Goal: Information Seeking & Learning: Learn about a topic

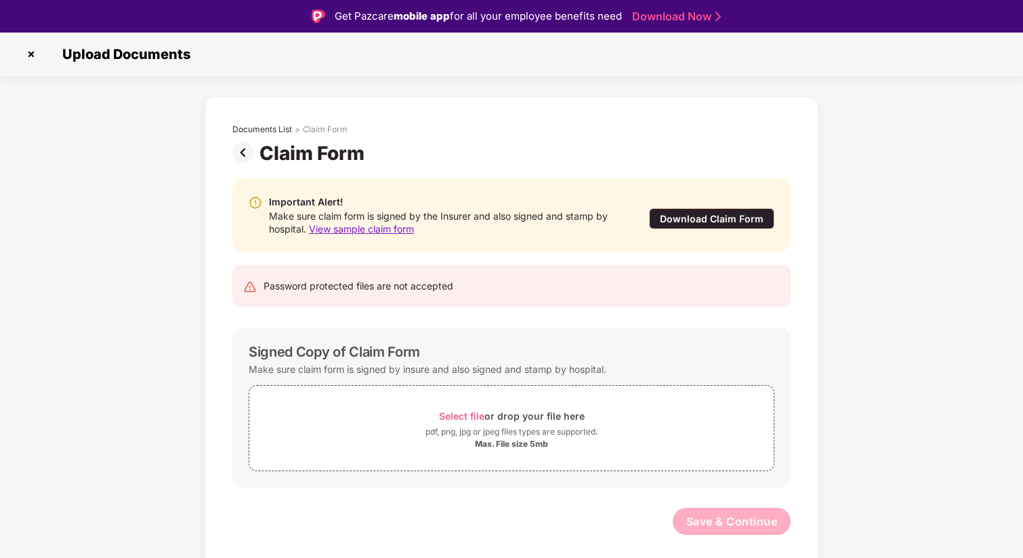
click at [732, 211] on div "Download Claim Form" at bounding box center [711, 218] width 125 height 21
click at [29, 54] on img at bounding box center [31, 54] width 22 height 22
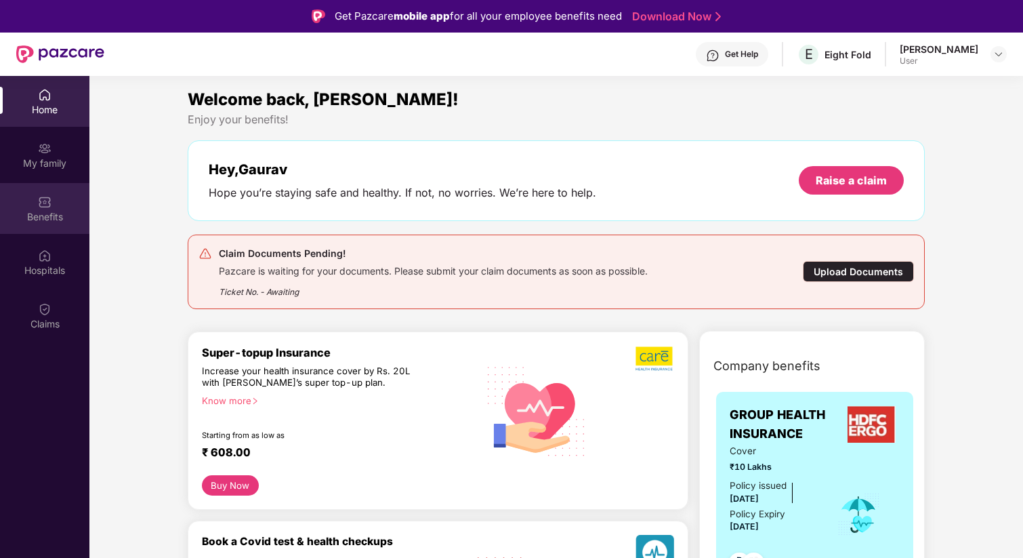
click at [43, 213] on div "Benefits" at bounding box center [44, 217] width 89 height 14
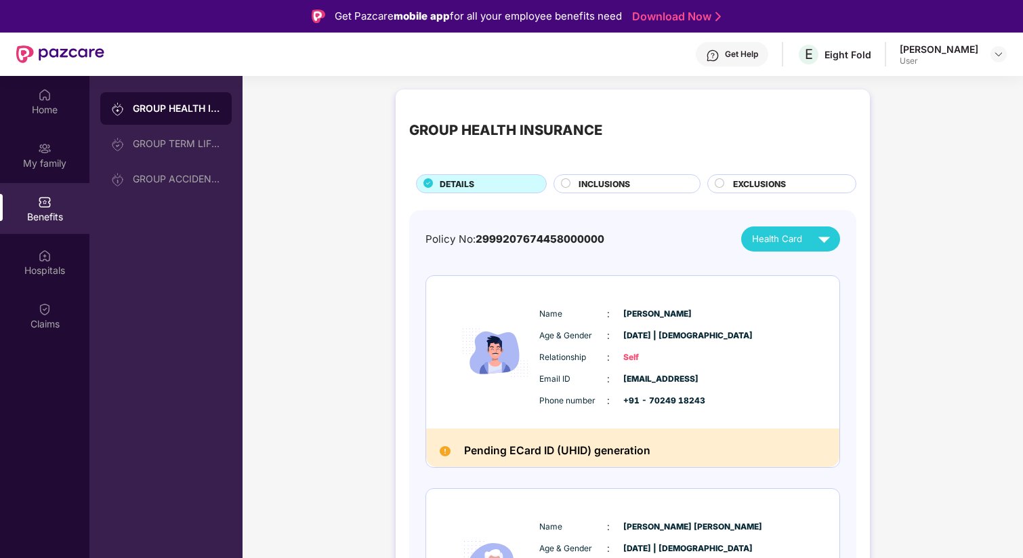
click at [646, 181] on div "INCLUSIONS" at bounding box center [632, 184] width 121 height 15
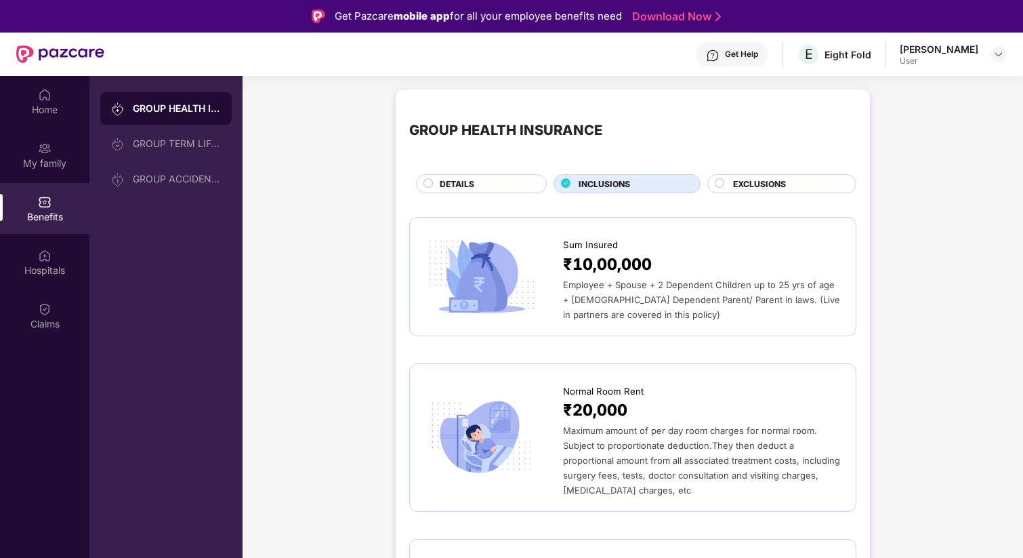
click at [763, 183] on span "EXCLUSIONS" at bounding box center [759, 183] width 53 height 13
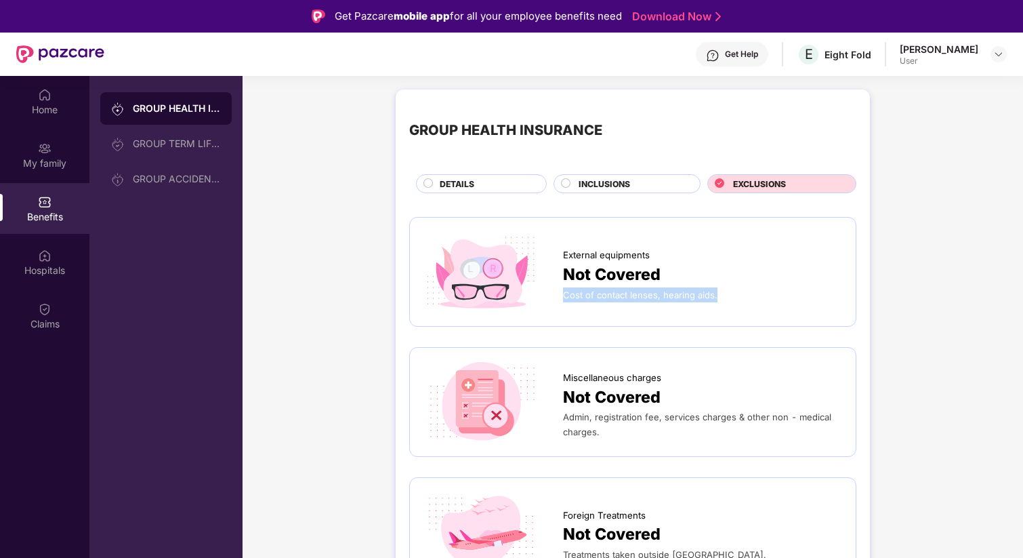
drag, startPoint x: 562, startPoint y: 296, endPoint x: 928, endPoint y: 299, distance: 365.8
click at [927, 299] on div "GROUP HEALTH INSURANCE DETAILS INCLUSIONS EXCLUSIONS External equipments Not Co…" at bounding box center [633, 561] width 780 height 957
drag, startPoint x: 564, startPoint y: 277, endPoint x: 701, endPoint y: 277, distance: 136.8
click at [617, 277] on span "Not Covered" at bounding box center [612, 274] width 98 height 25
drag, startPoint x: 594, startPoint y: 295, endPoint x: 655, endPoint y: 295, distance: 61.0
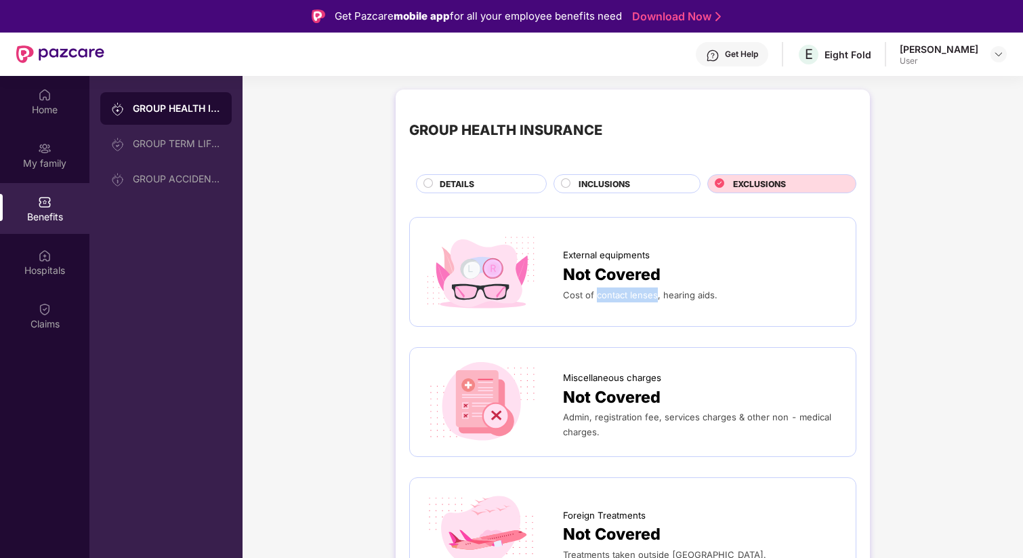
click at [655, 295] on span "Cost of contact lenses, hearing aids." at bounding box center [640, 294] width 154 height 11
click at [585, 185] on span "INCLUSIONS" at bounding box center [604, 183] width 51 height 13
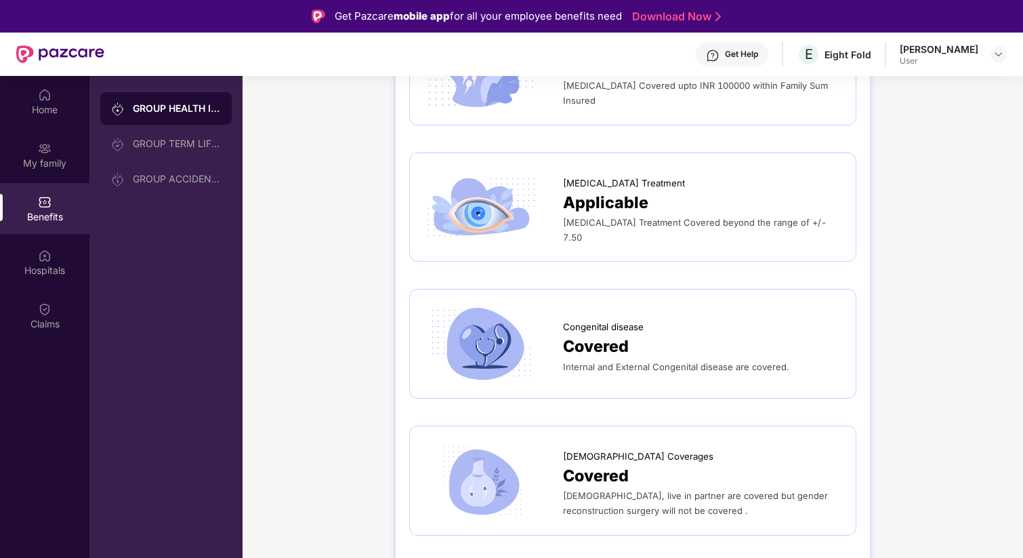
scroll to position [2518, 0]
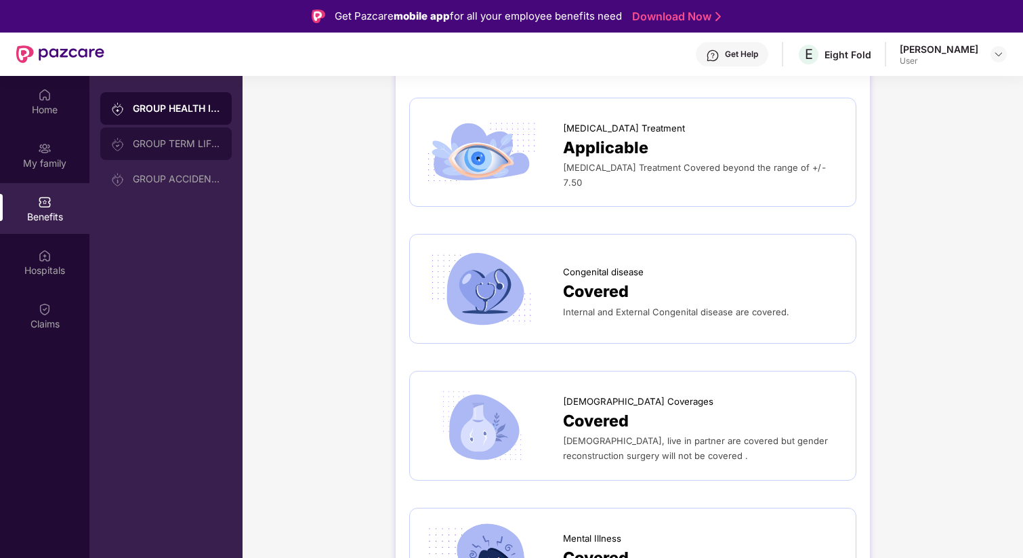
click at [194, 152] on div "GROUP TERM LIFE INSURANCE" at bounding box center [165, 143] width 131 height 33
